Goal: Task Accomplishment & Management: Manage account settings

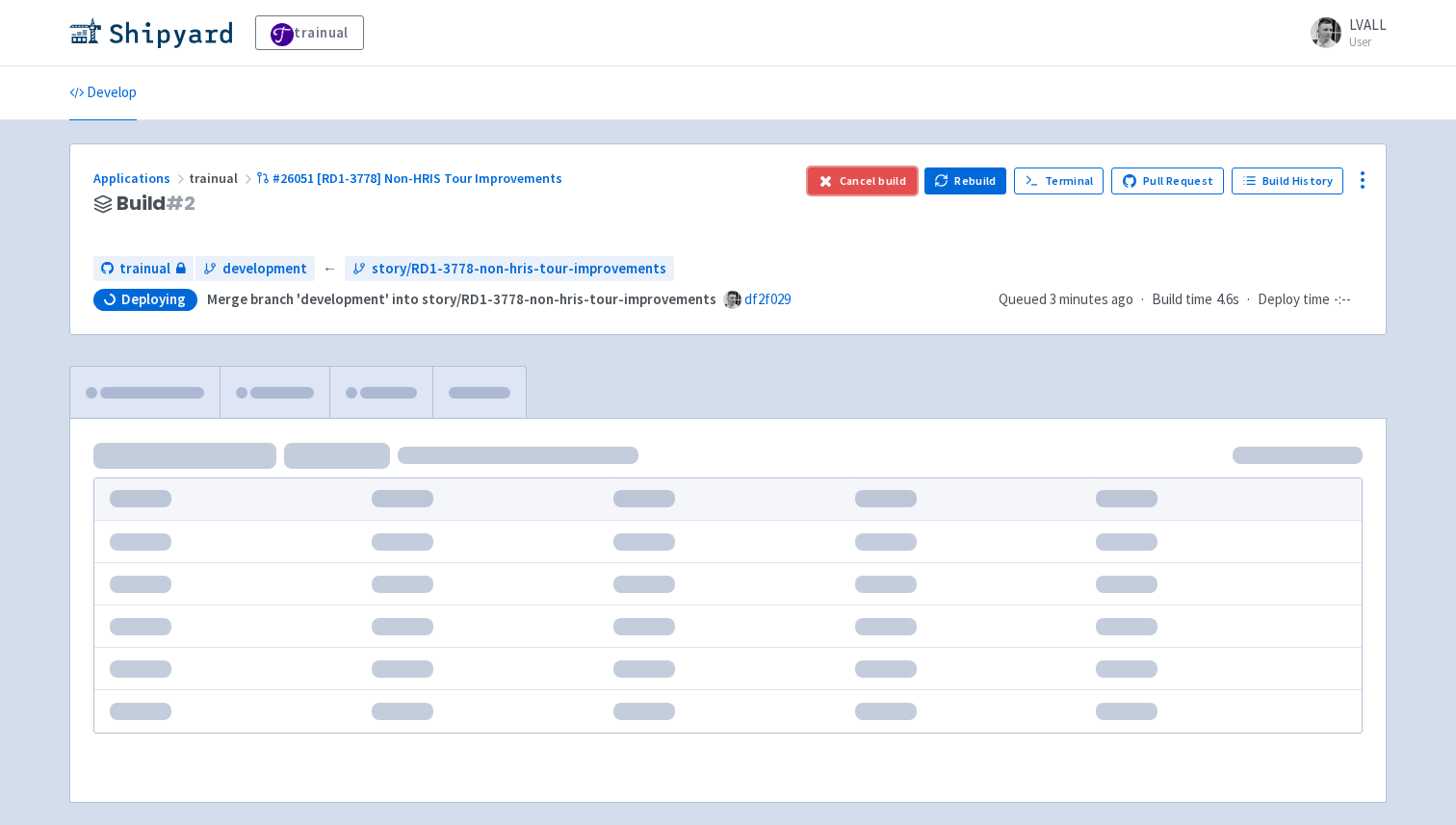
click at [871, 178] on button "Cancel build" at bounding box center [862, 181] width 109 height 27
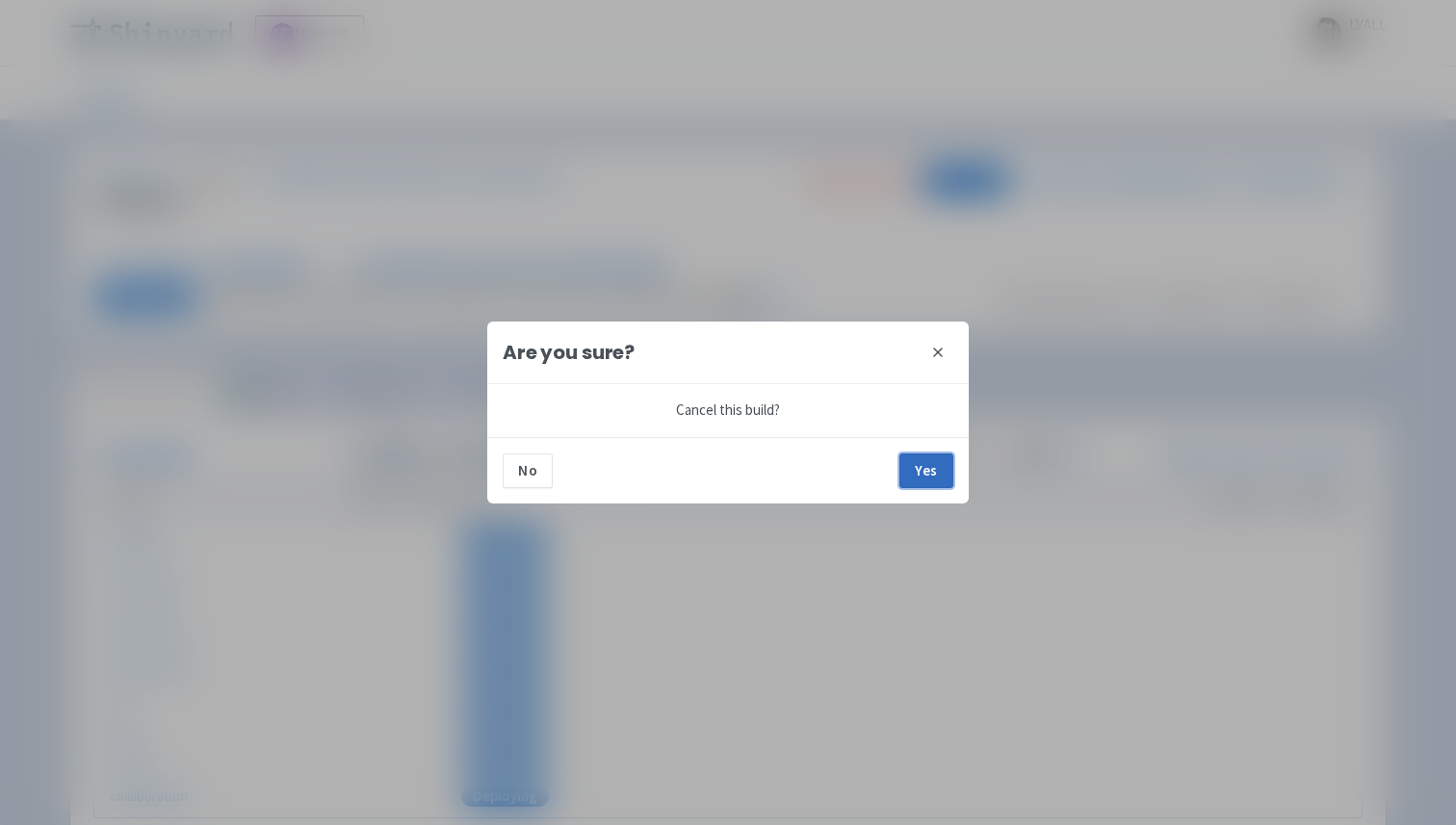
click at [930, 473] on button "Yes" at bounding box center [926, 471] width 54 height 35
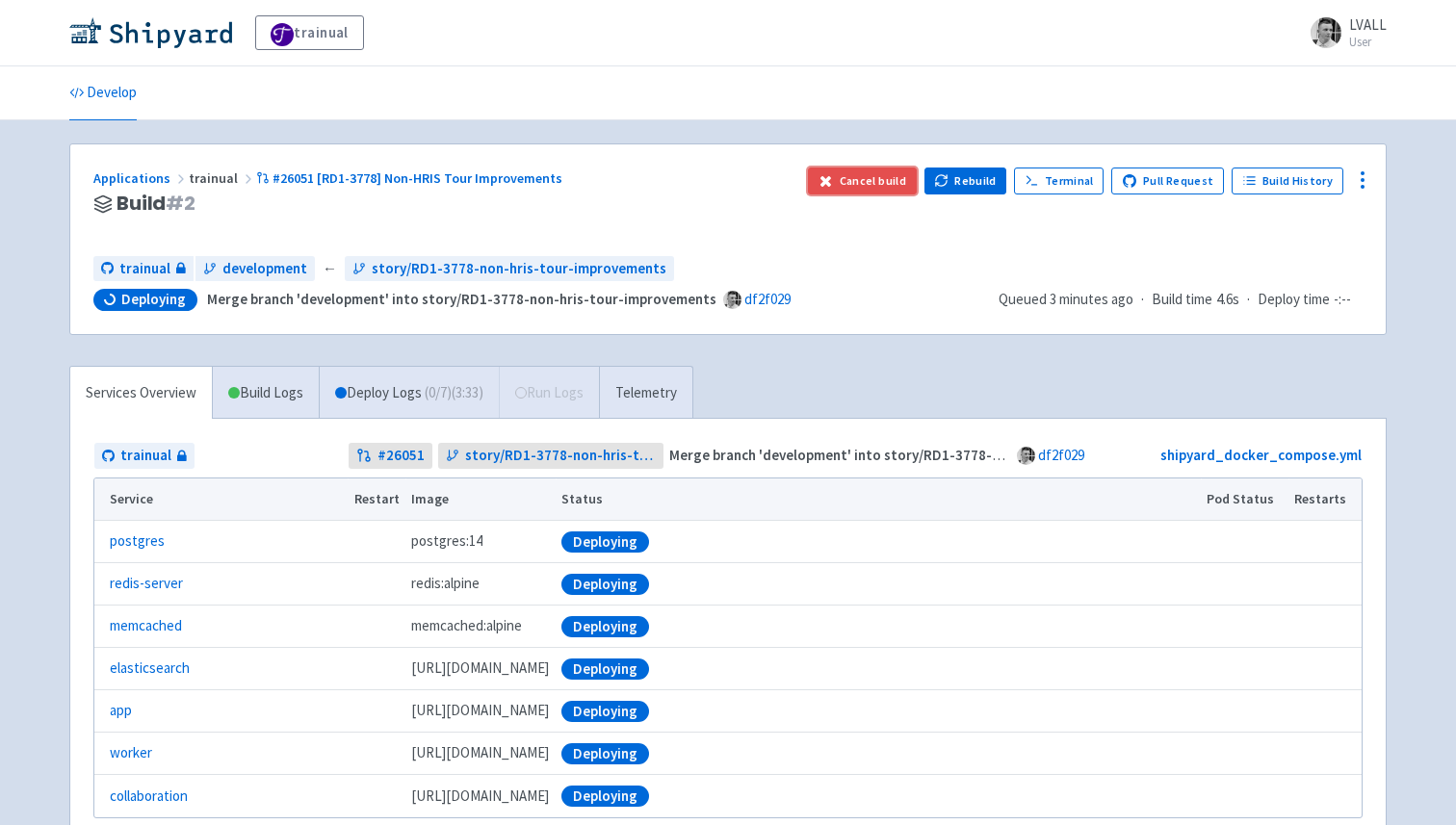
click at [875, 176] on button "Cancel build" at bounding box center [862, 181] width 109 height 27
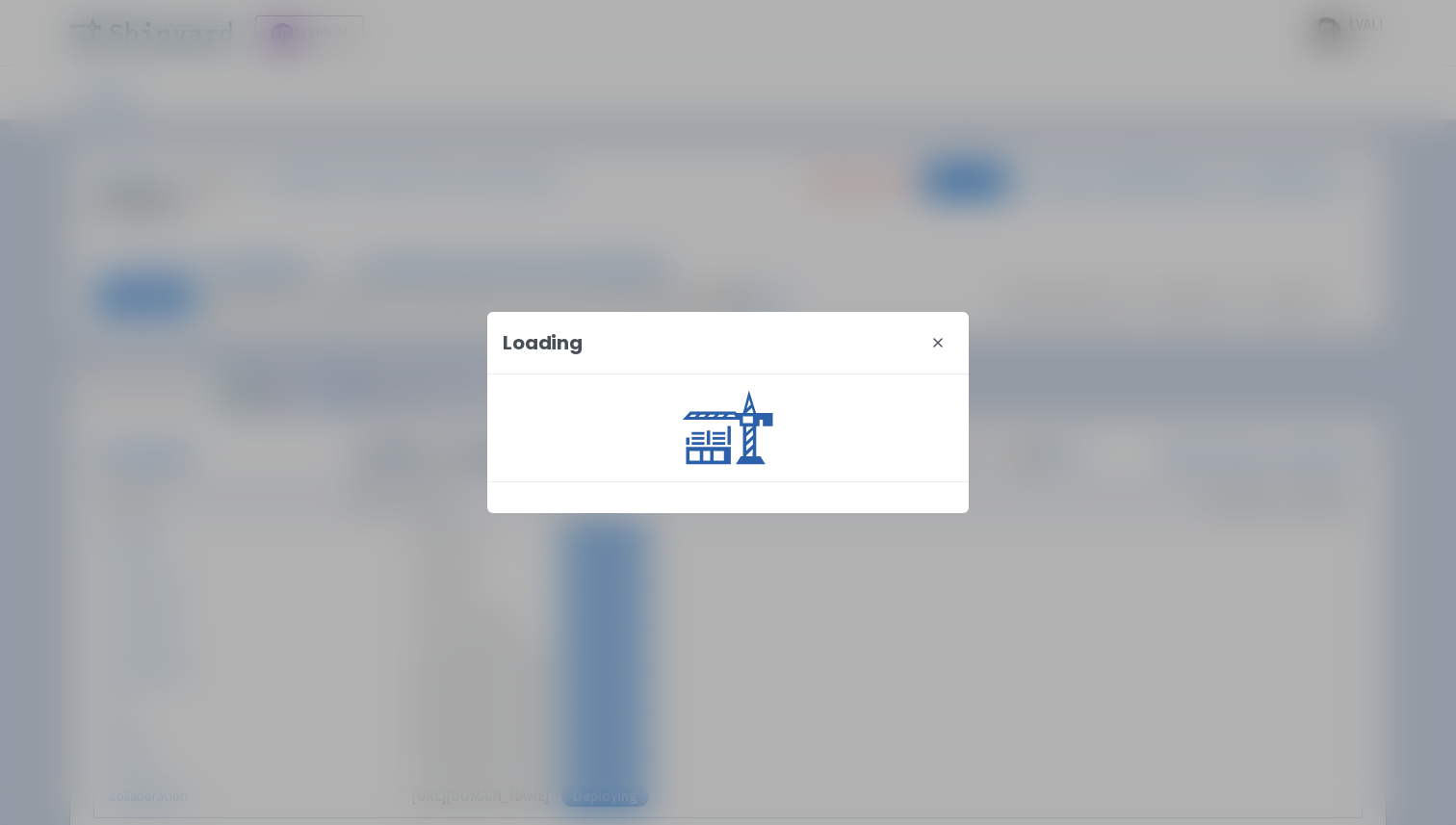
click at [937, 342] on icon at bounding box center [938, 343] width 8 height 8
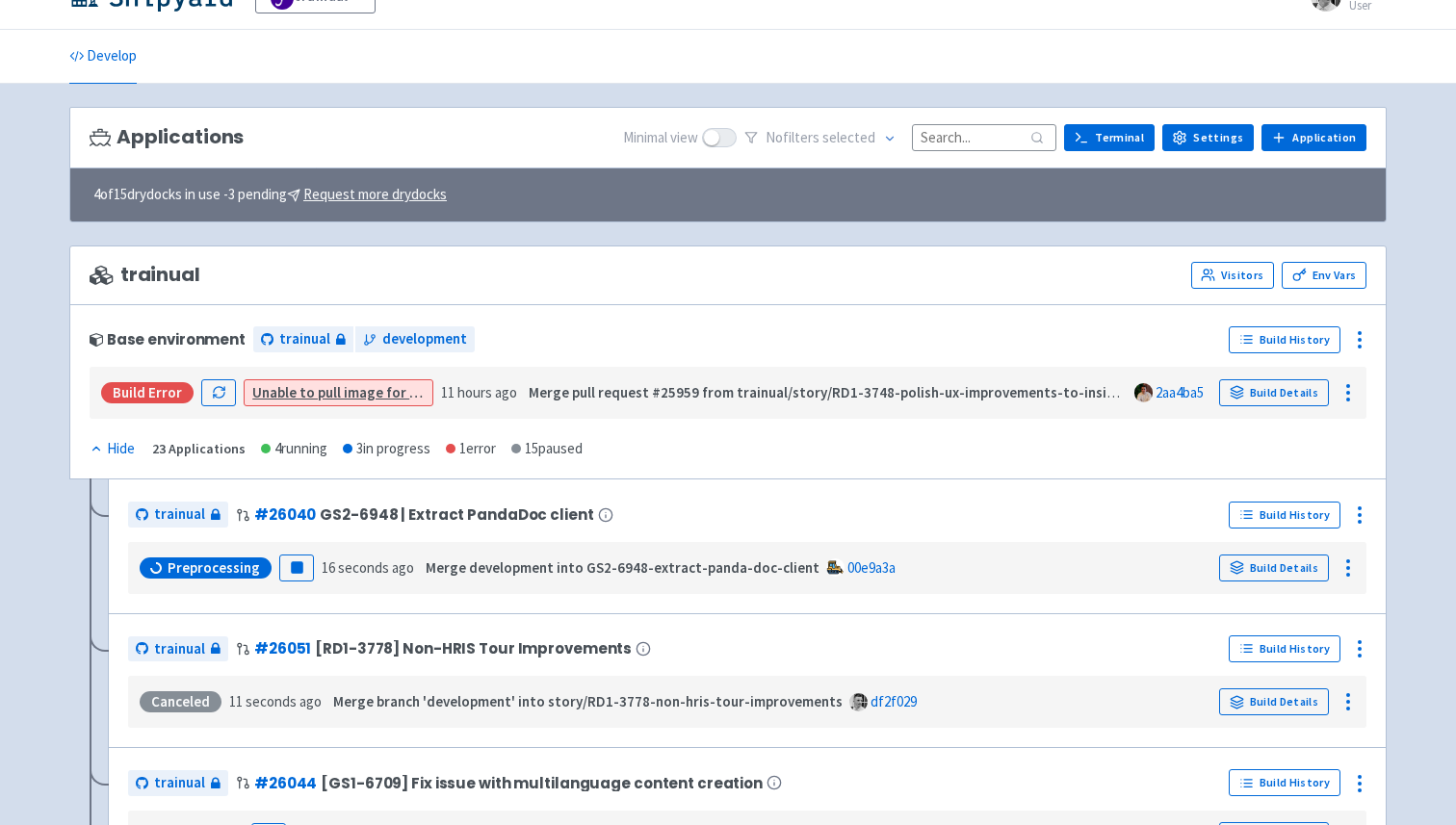
scroll to position [74, 0]
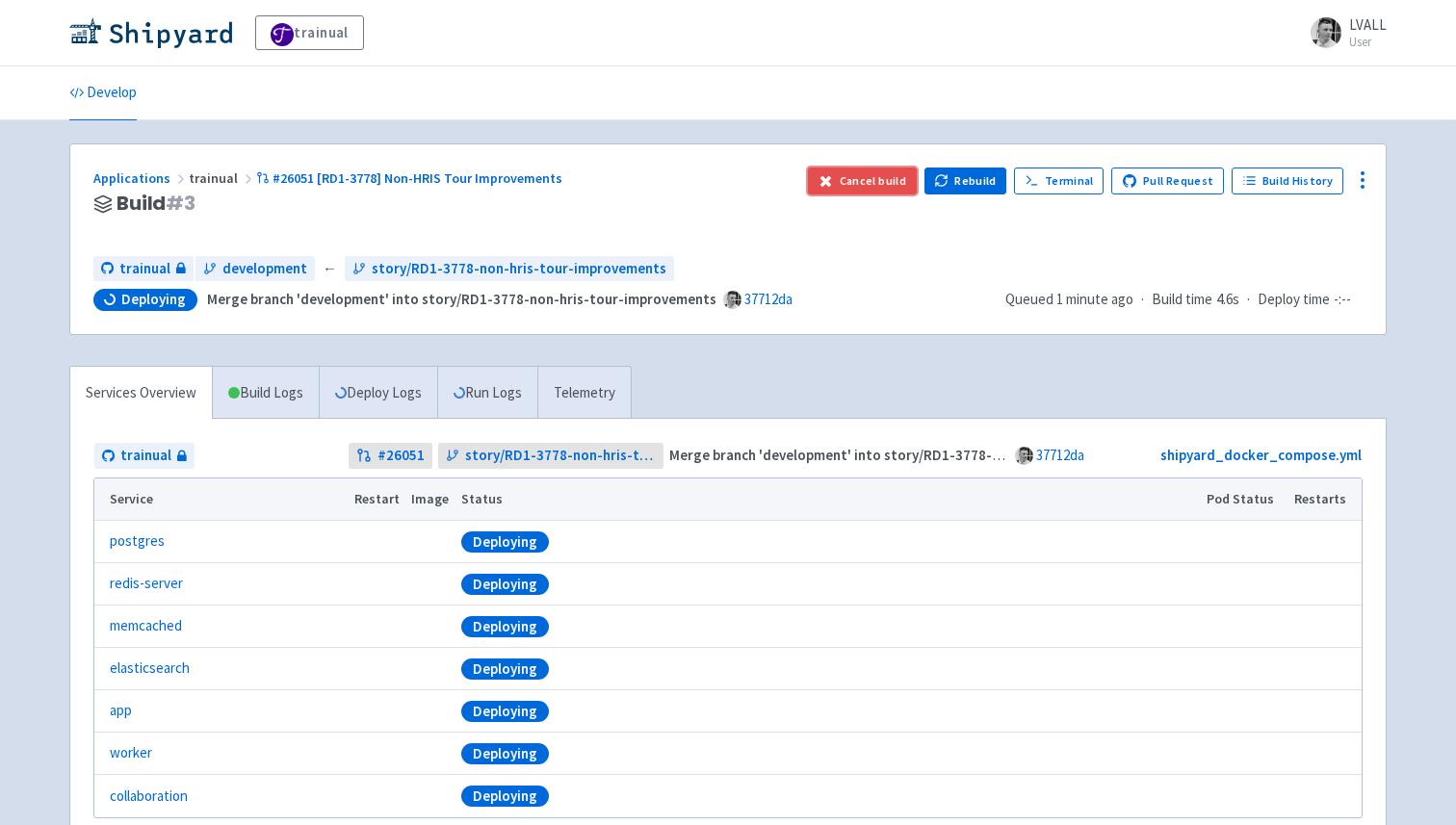
click at [849, 188] on button "Cancel build" at bounding box center [862, 181] width 109 height 27
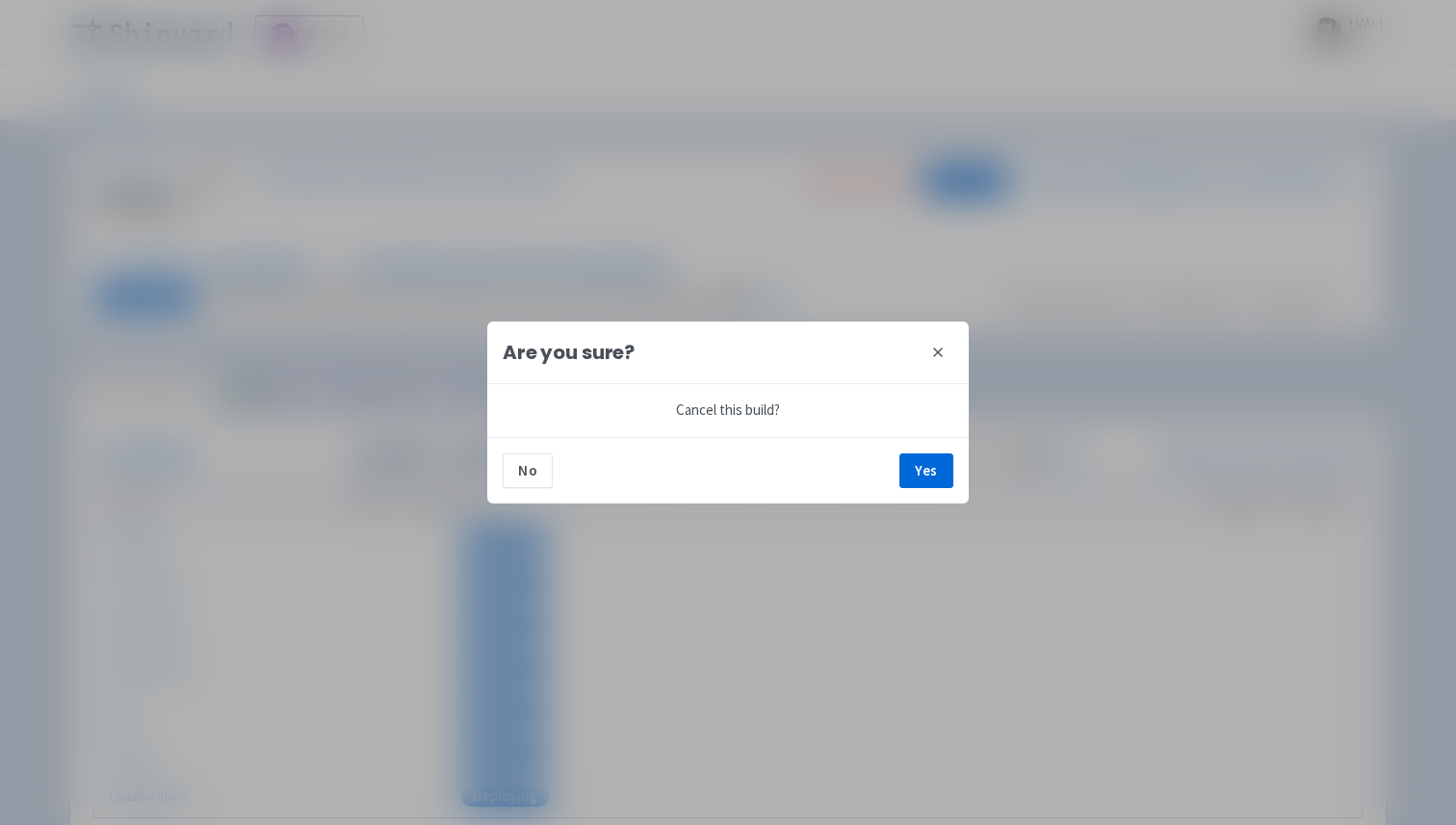
click at [922, 452] on div "No Yes" at bounding box center [727, 470] width 481 height 66
click at [920, 469] on button "Yes" at bounding box center [926, 471] width 54 height 35
